Goal: Find specific page/section: Find specific page/section

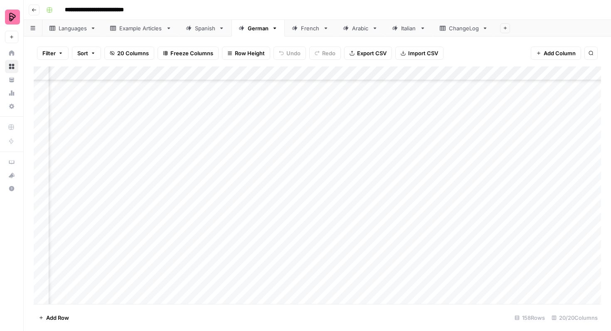
scroll to position [1534, 494]
click at [201, 31] on div "Spanish" at bounding box center [205, 28] width 20 height 8
click at [62, 55] on icon "button" at bounding box center [60, 53] width 5 height 5
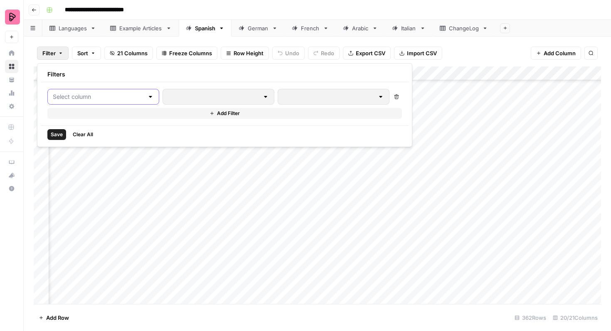
click at [93, 98] on input "text" at bounding box center [98, 97] width 91 height 8
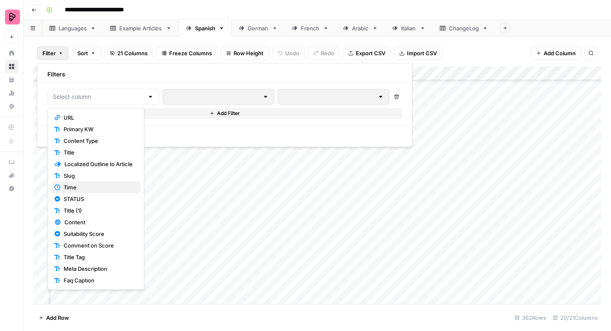
click at [83, 186] on span "Time" at bounding box center [99, 187] width 70 height 8
type input "Time"
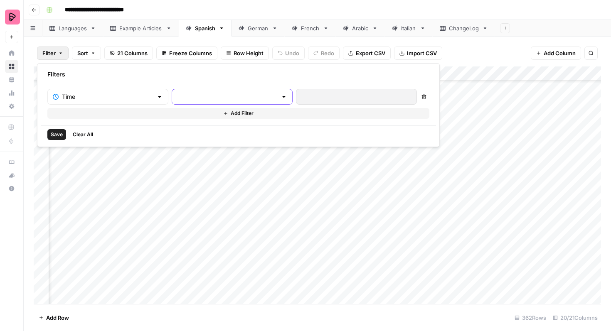
click at [196, 96] on input "text" at bounding box center [227, 97] width 100 height 8
click at [296, 91] on div at bounding box center [356, 97] width 121 height 16
click at [227, 98] on input "text" at bounding box center [227, 97] width 100 height 8
click at [217, 118] on span "is not empty" at bounding box center [194, 117] width 79 height 8
type input "is not empty"
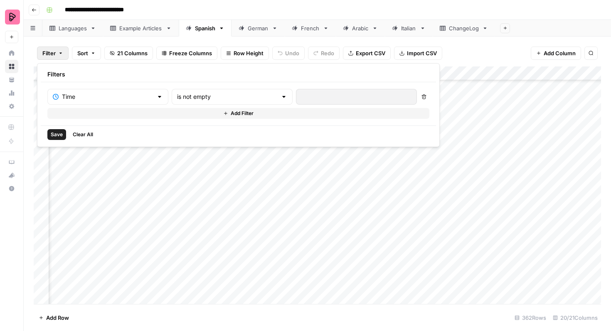
click at [84, 133] on span "Clear All" at bounding box center [83, 134] width 20 height 7
click at [475, 58] on div "Filter Sort 21 Columns Freeze Columns Row Height Undo Redo Export CSV Import CS…" at bounding box center [317, 53] width 567 height 27
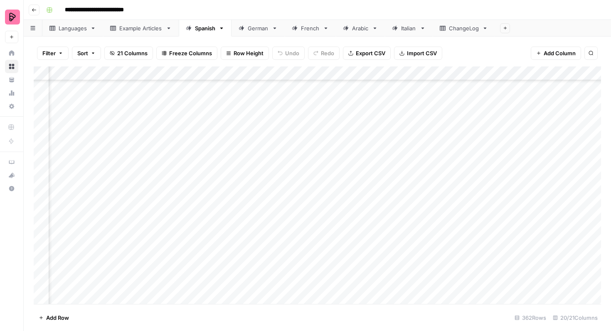
scroll to position [4903, 230]
click at [251, 28] on div "German" at bounding box center [258, 28] width 21 height 8
click at [307, 32] on div "French" at bounding box center [310, 28] width 19 height 8
